Goal: Task Accomplishment & Management: Use online tool/utility

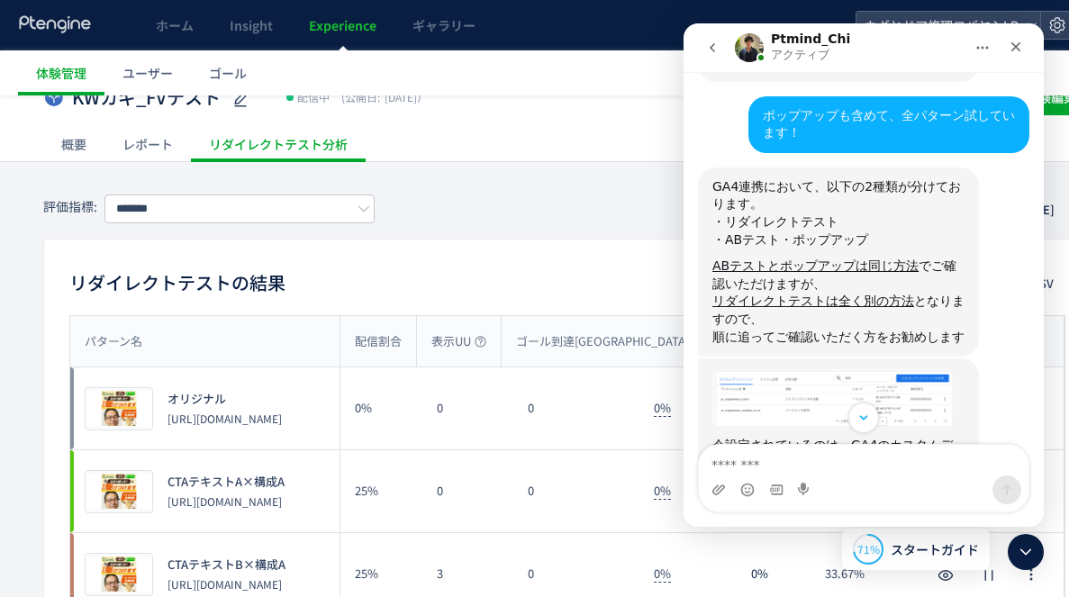
scroll to position [4934, 0]
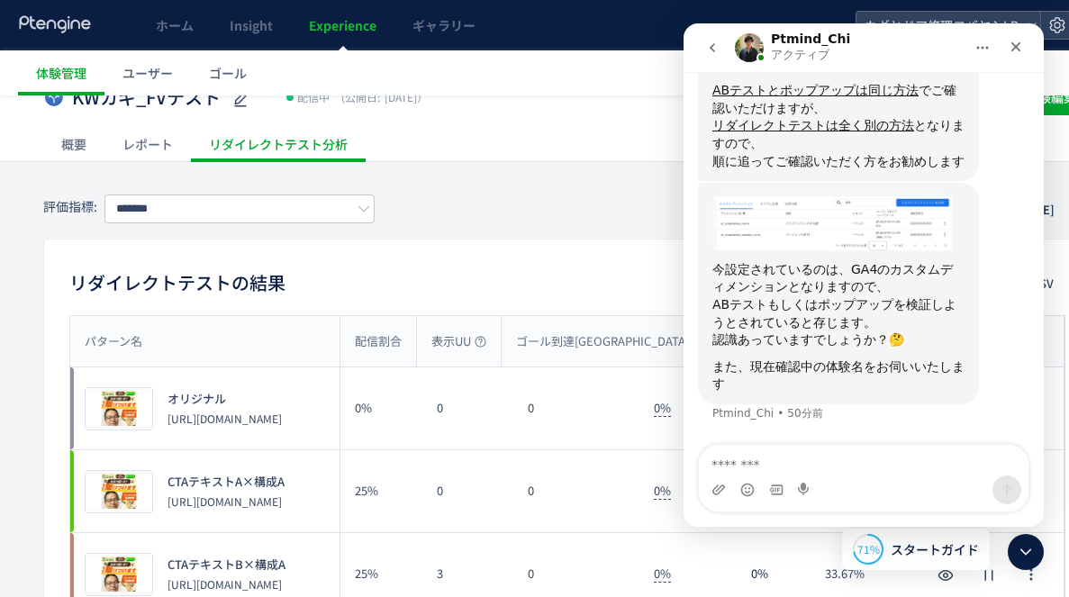
click at [797, 220] on img "Ptmind_Chiさんから新しいメッセージが届きました…" at bounding box center [833, 223] width 241 height 59
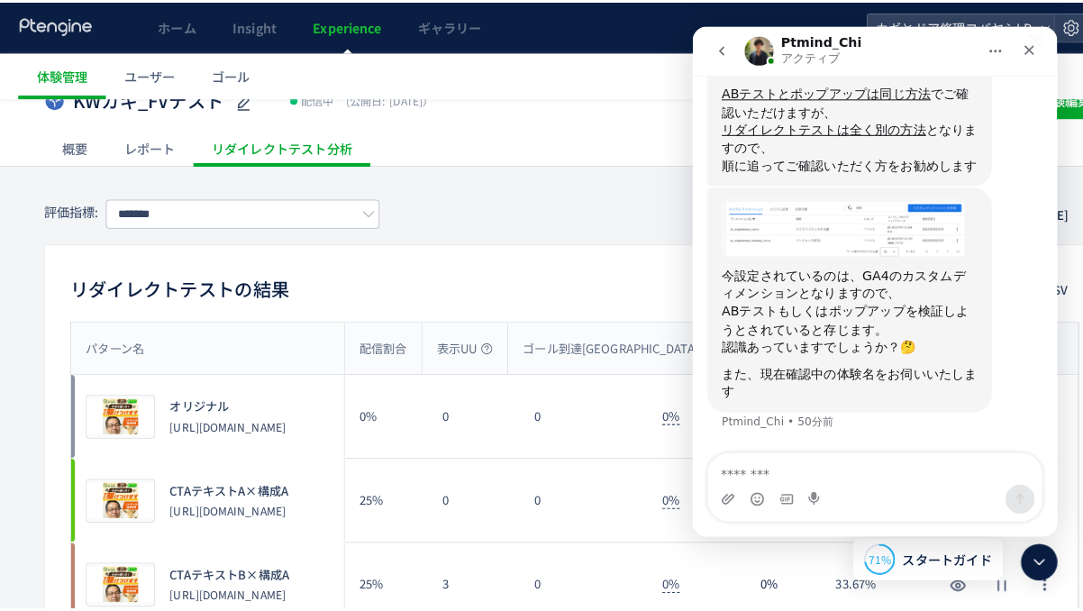
scroll to position [0, 0]
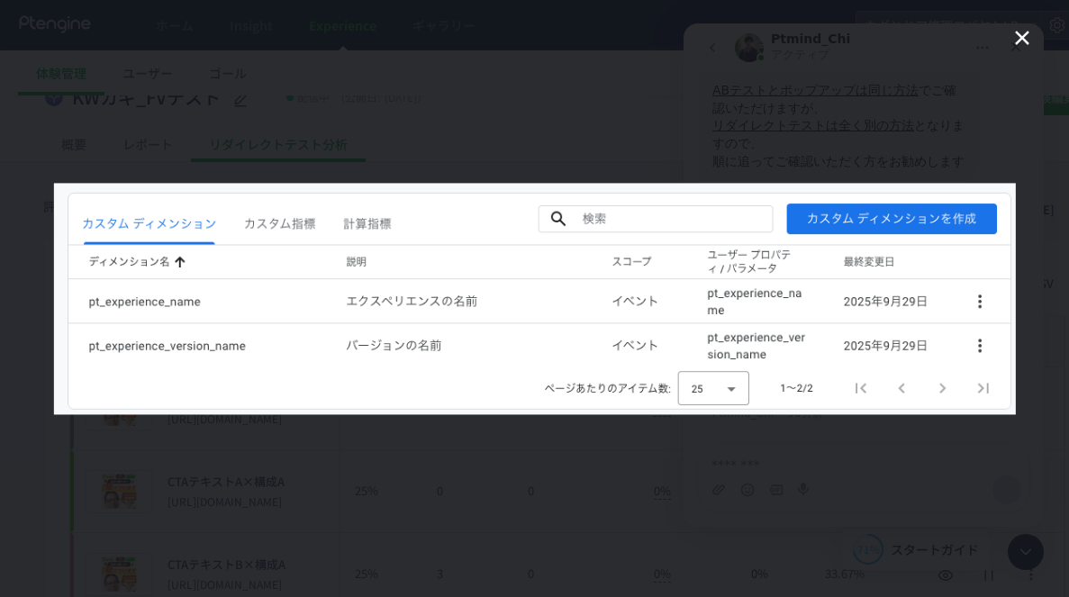
click at [786, 139] on div "Intercom Messenger" at bounding box center [534, 298] width 1069 height 597
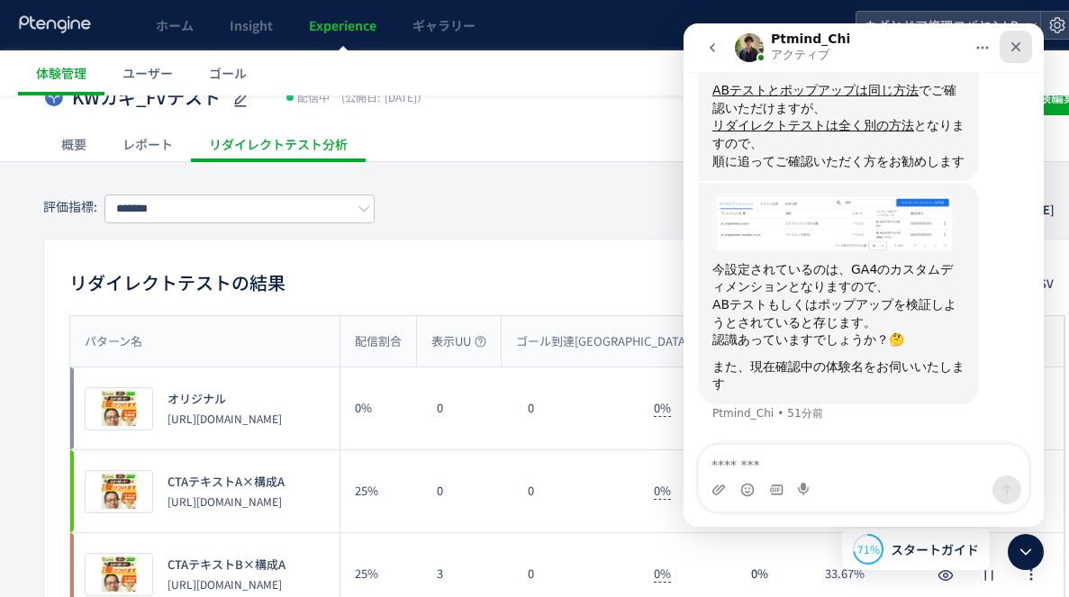
drag, startPoint x: 1013, startPoint y: 50, endPoint x: 1550, endPoint y: 101, distance: 539.4
click at [1013, 50] on icon "クローズ" at bounding box center [1016, 47] width 14 height 14
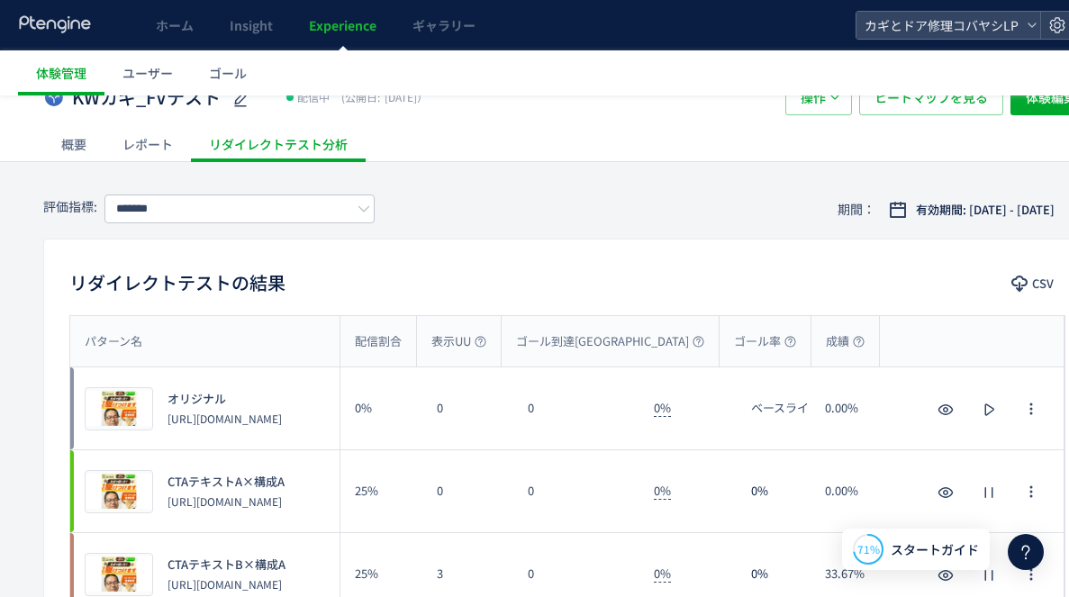
click at [313, 33] on span "Experience" at bounding box center [343, 25] width 68 height 18
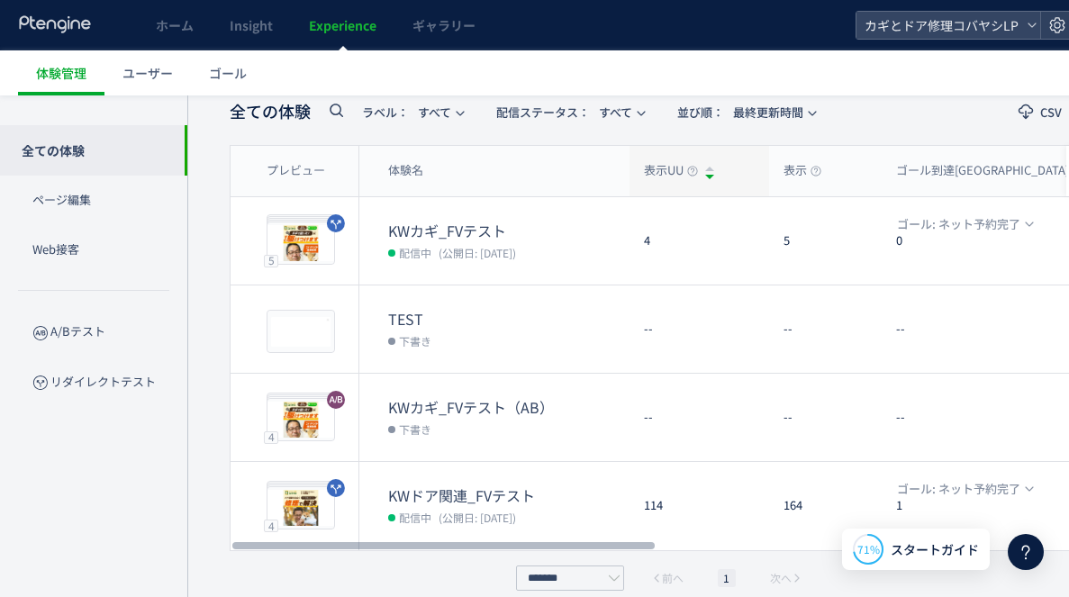
scroll to position [116, 0]
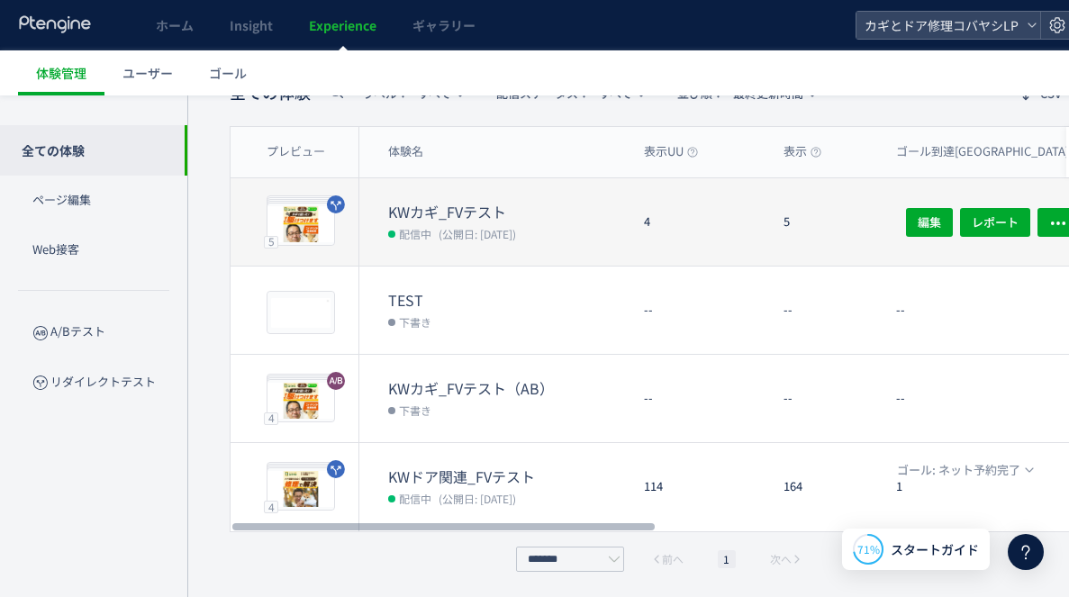
click at [710, 201] on div "4" at bounding box center [700, 221] width 140 height 87
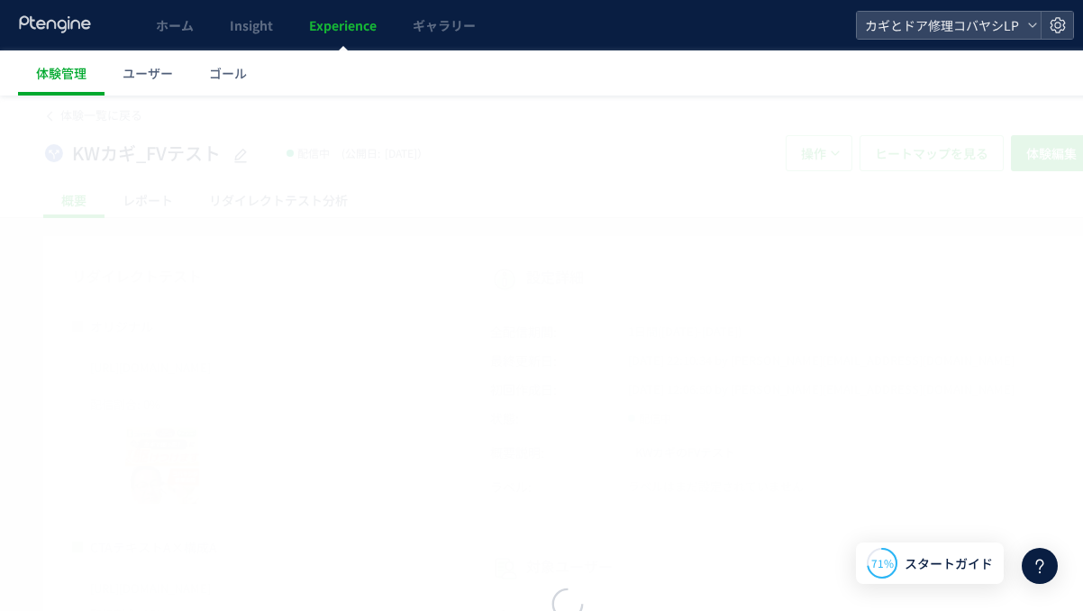
scroll to position [4934, 0]
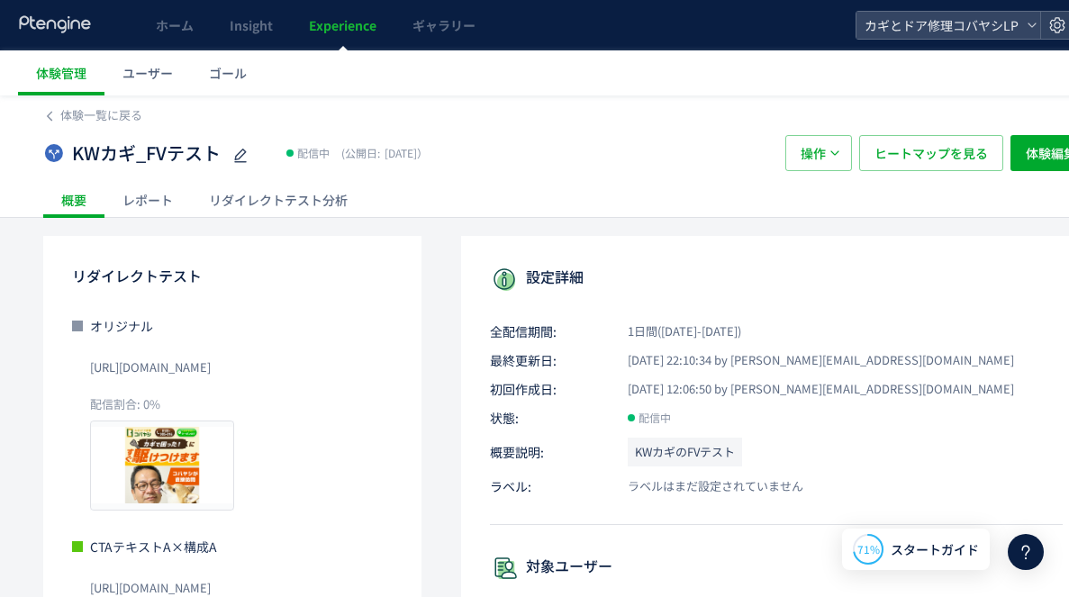
click at [282, 193] on div "リダイレクトテスト分析" at bounding box center [278, 200] width 175 height 36
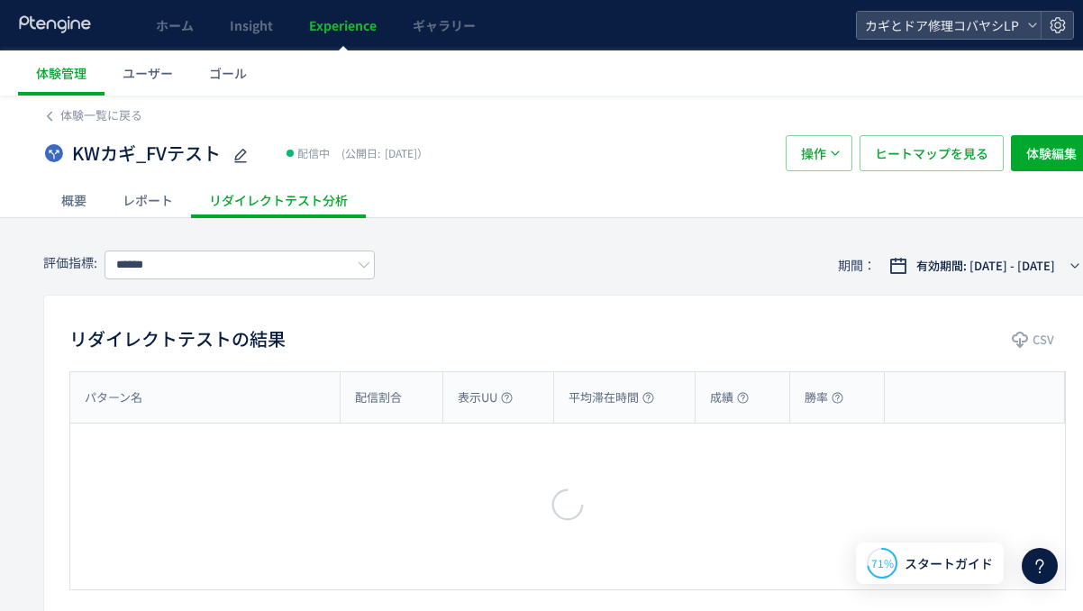
type input "*******"
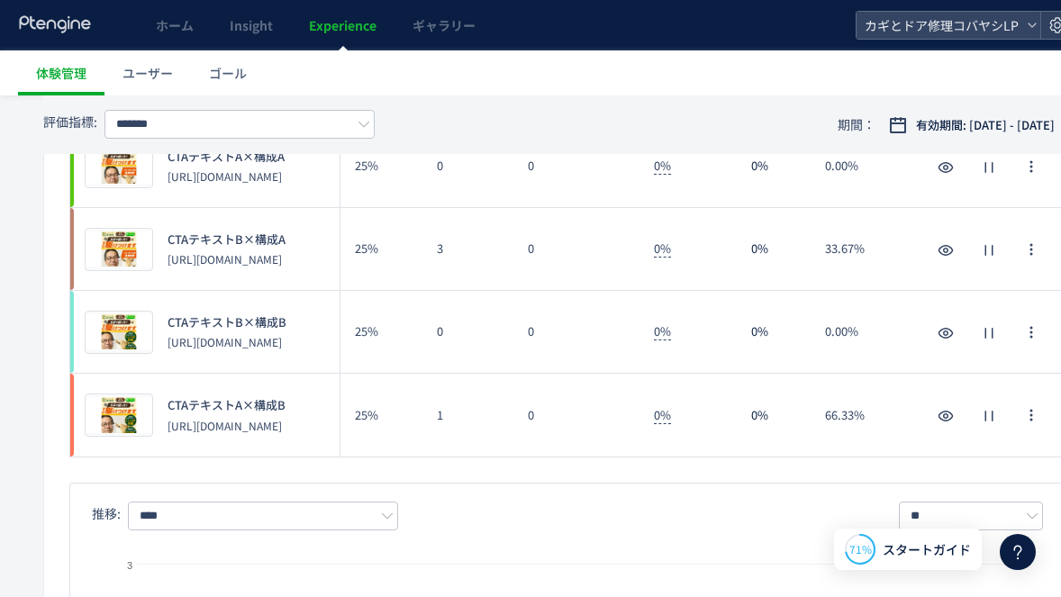
scroll to position [1203, 0]
